Goal: Find specific page/section: Find specific page/section

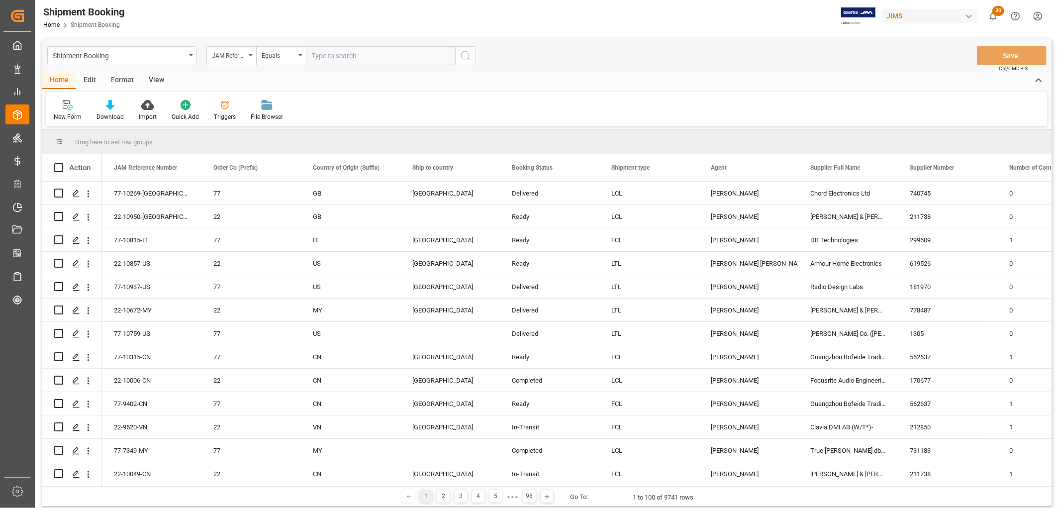
click at [155, 76] on div "View" at bounding box center [156, 80] width 30 height 17
click at [59, 108] on icon at bounding box center [64, 105] width 10 height 10
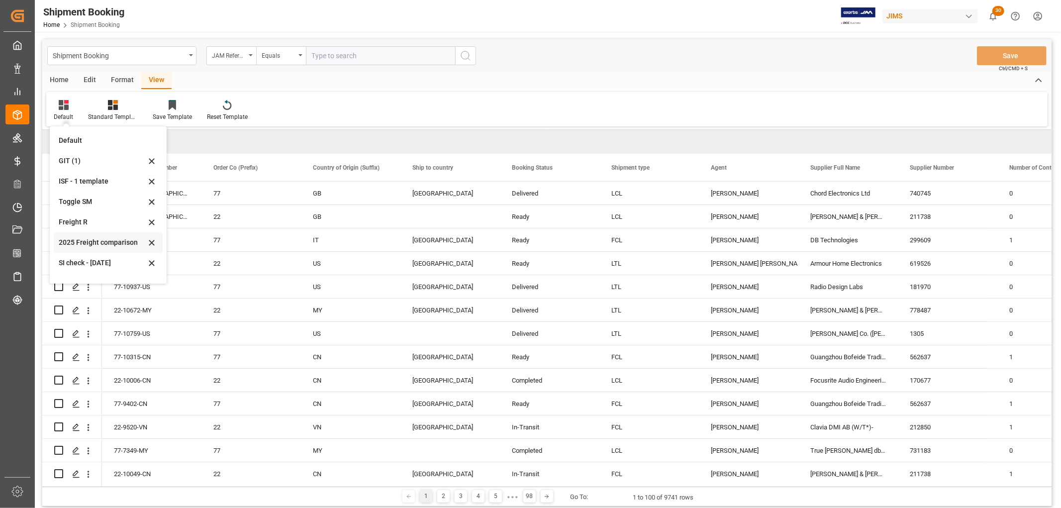
scroll to position [55, 0]
click at [262, 279] on div "77" at bounding box center [251, 287] width 76 height 23
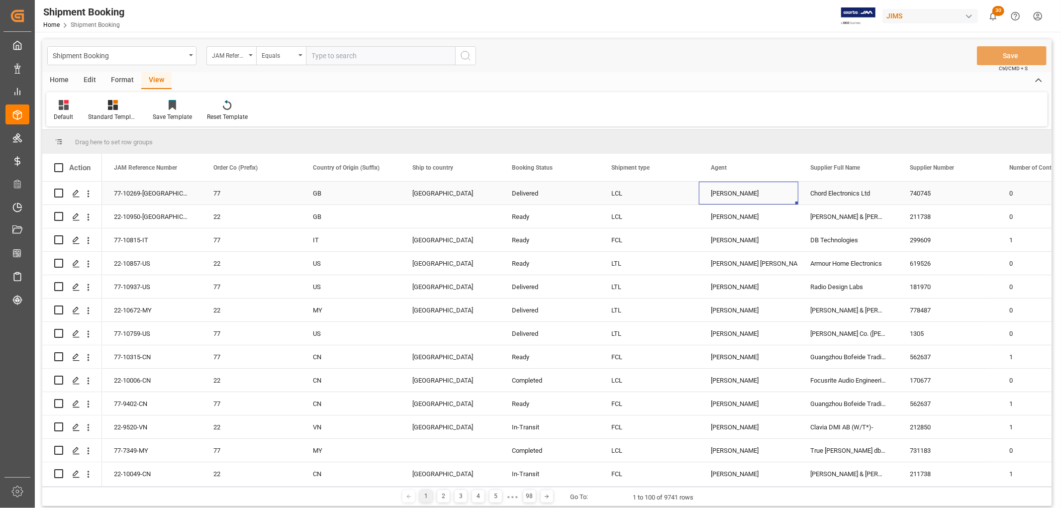
click at [747, 195] on div "[PERSON_NAME]" at bounding box center [749, 193] width 76 height 23
click at [778, 168] on span at bounding box center [782, 167] width 9 height 9
click at [830, 168] on span "filter" at bounding box center [828, 169] width 9 height 9
type input "[PERSON_NAME]"
click at [828, 255] on div "Apply Clear" at bounding box center [827, 252] width 109 height 26
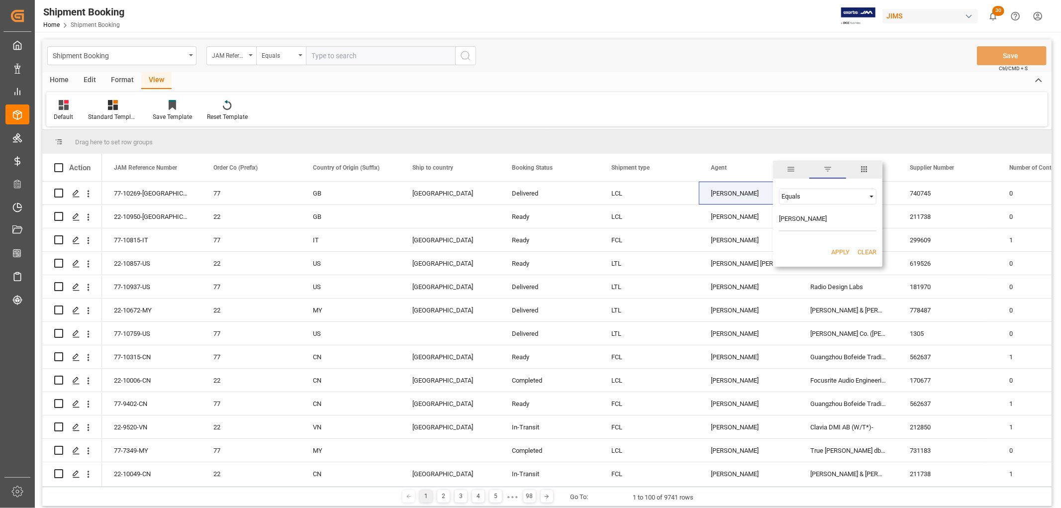
click at [833, 250] on button "Apply" at bounding box center [840, 252] width 18 height 10
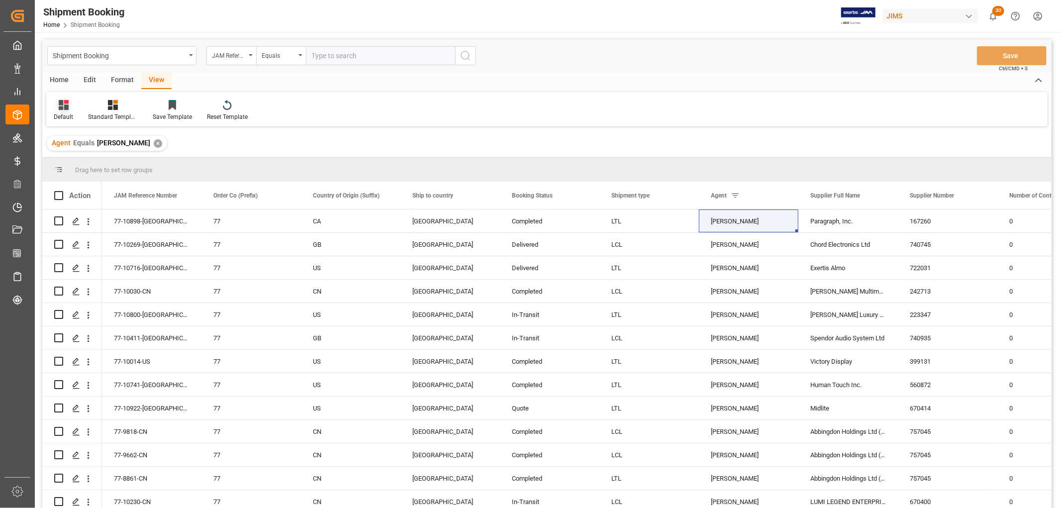
click at [57, 111] on div "Default" at bounding box center [63, 110] width 34 height 22
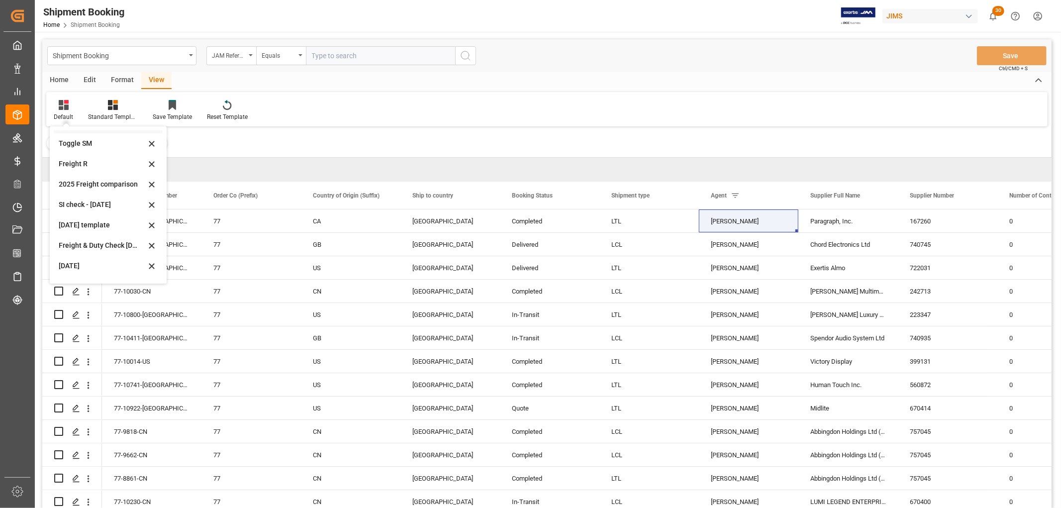
scroll to position [75, 0]
click at [77, 265] on div "[DATE] (2)" at bounding box center [102, 269] width 87 height 10
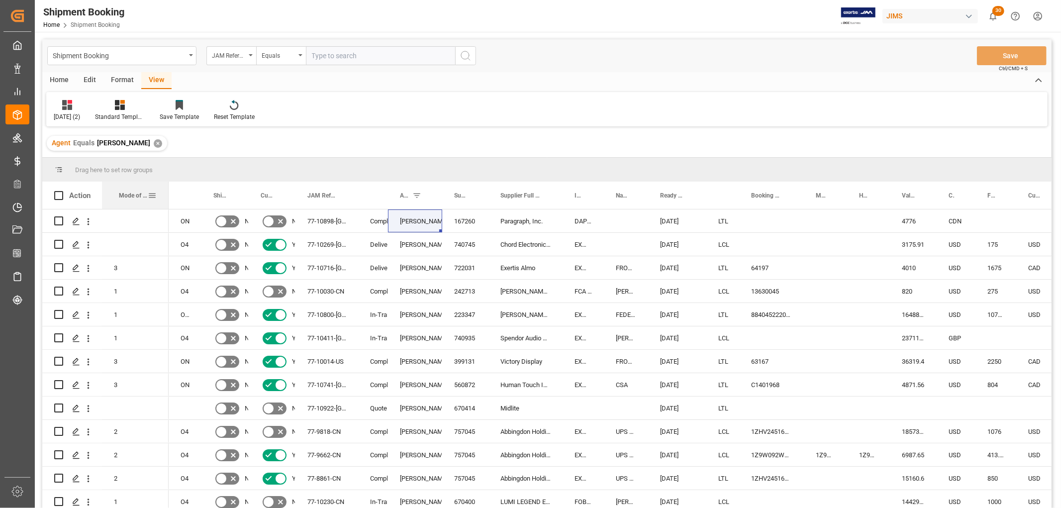
drag, startPoint x: 128, startPoint y: 192, endPoint x: 167, endPoint y: 204, distance: 40.9
click at [167, 204] on div at bounding box center [169, 195] width 4 height 27
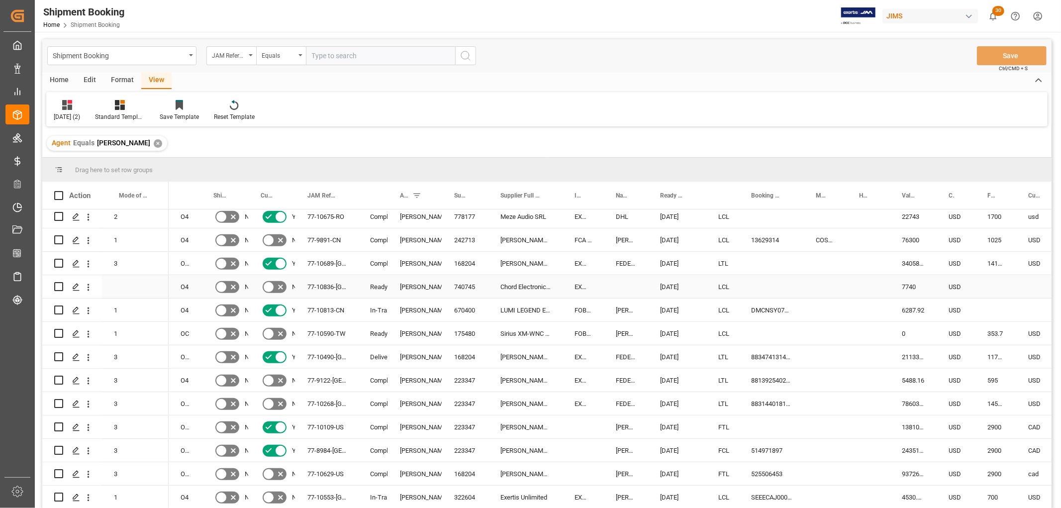
scroll to position [553, 0]
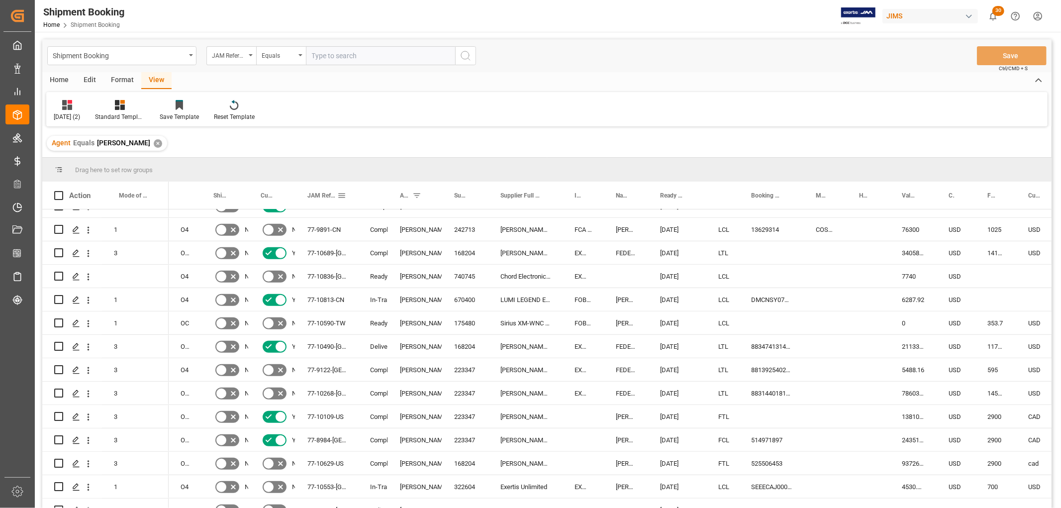
click at [341, 197] on span at bounding box center [341, 195] width 9 height 9
click at [432, 221] on span "Filtering operator" at bounding box center [431, 224] width 9 height 9
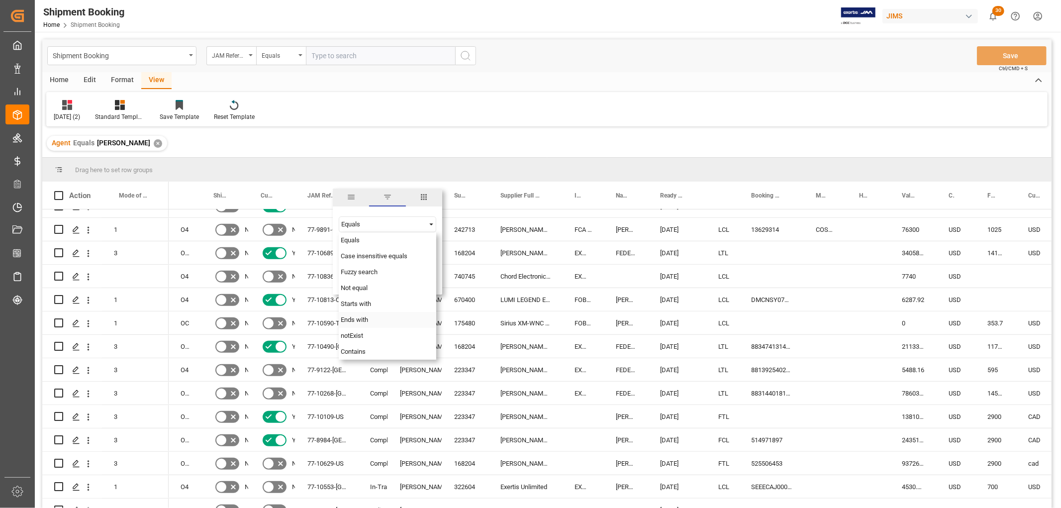
click at [361, 316] on span "Ends with" at bounding box center [354, 319] width 27 height 7
click at [358, 252] on input "Filter Value" at bounding box center [388, 249] width 98 height 20
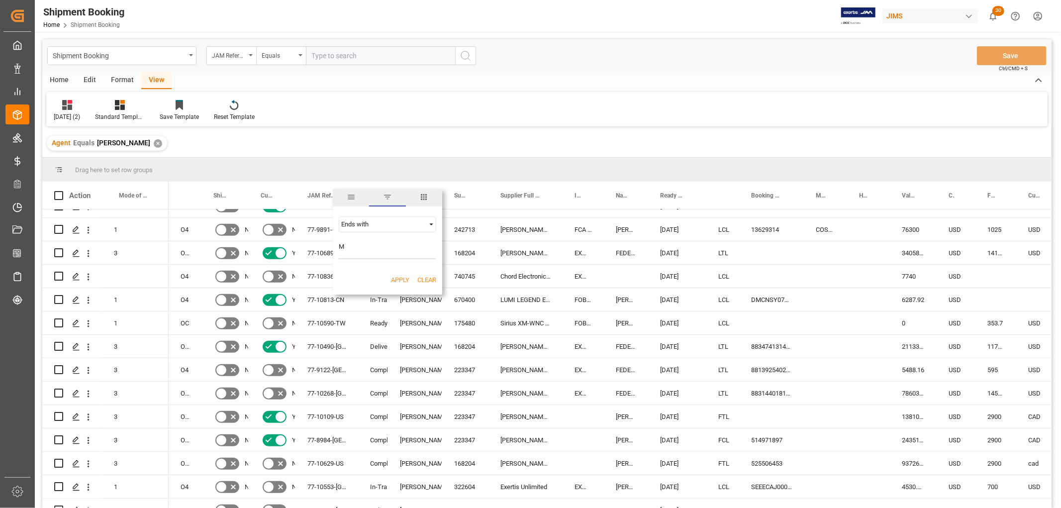
type input "MX"
click at [398, 277] on button "Apply" at bounding box center [400, 280] width 18 height 10
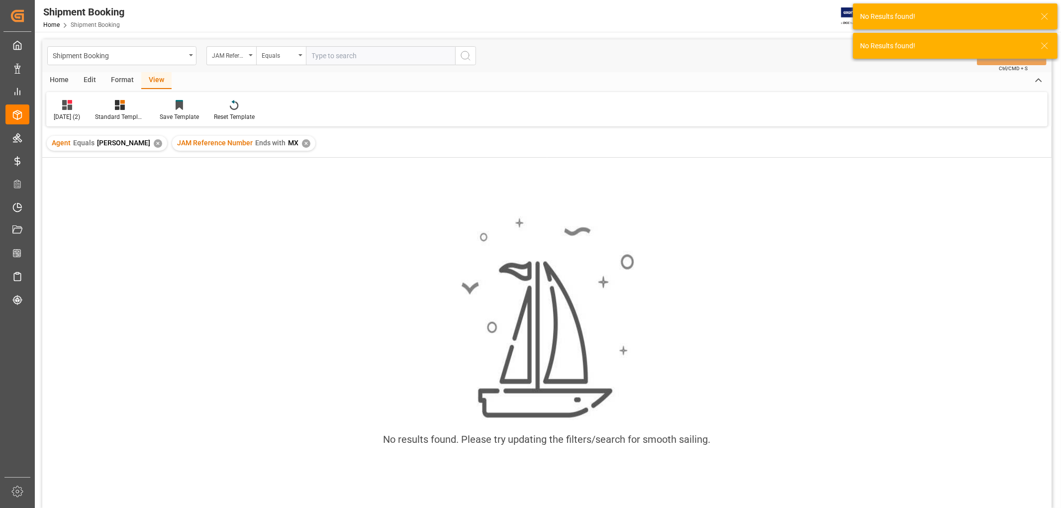
click at [162, 144] on div "✕" at bounding box center [158, 143] width 8 height 8
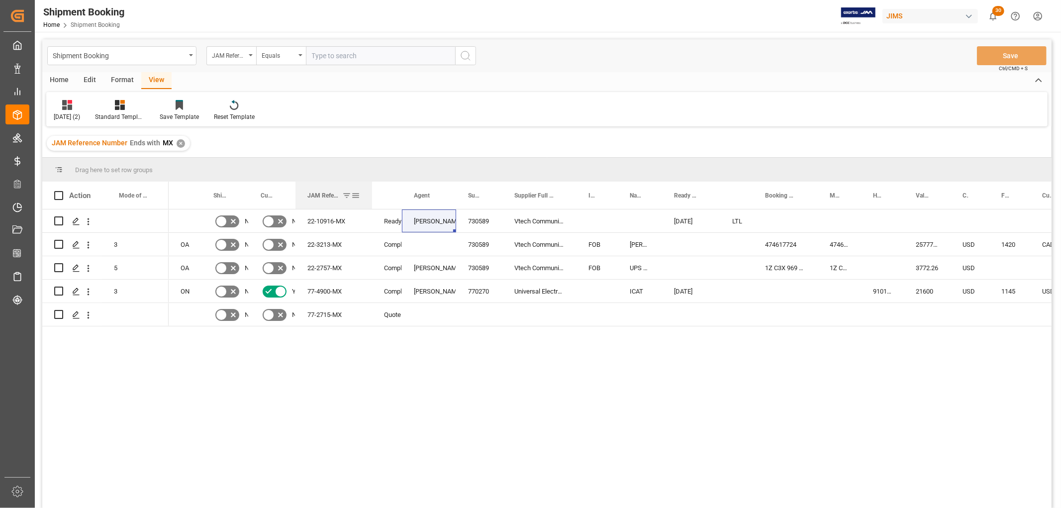
drag, startPoint x: 356, startPoint y: 192, endPoint x: 370, endPoint y: 193, distance: 14.0
click at [370, 193] on div at bounding box center [372, 195] width 4 height 27
click at [324, 289] on div "77-4900-MX" at bounding box center [333, 291] width 77 height 23
click at [326, 244] on div "22-3213-MX" at bounding box center [333, 244] width 77 height 23
click at [338, 208] on div "JAM Reference Number" at bounding box center [329, 195] width 44 height 27
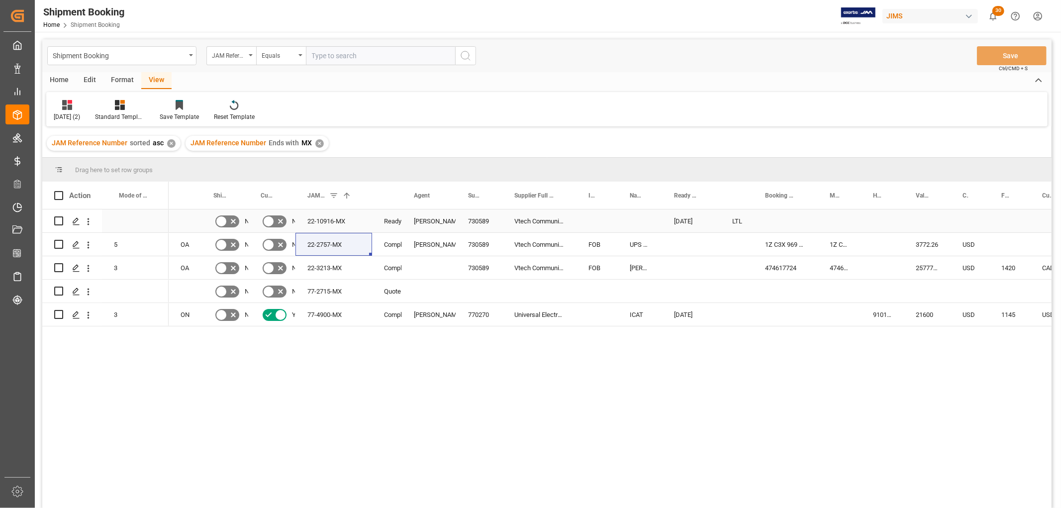
click at [328, 215] on div "22-10916-MX" at bounding box center [333, 220] width 77 height 23
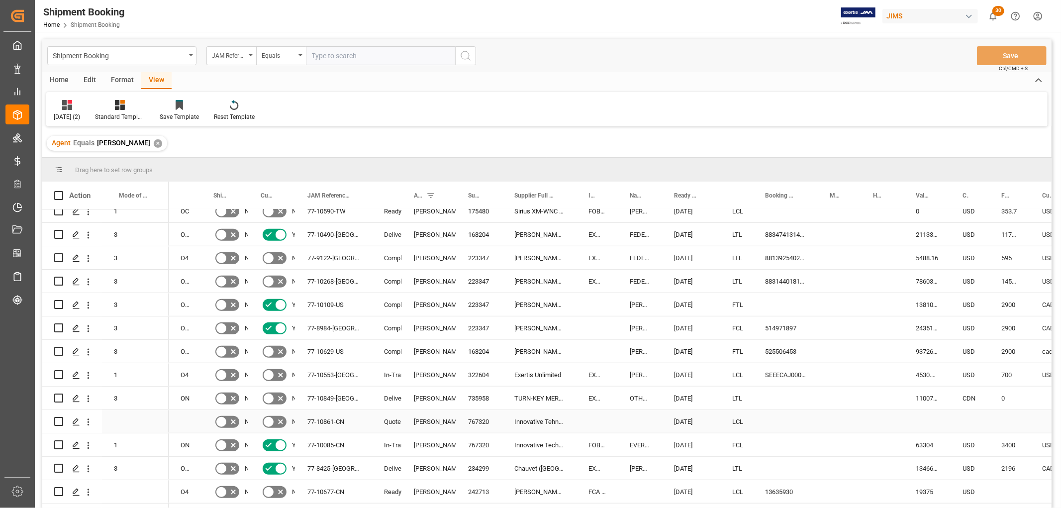
scroll to position [718, 0]
